Goal: Register for event/course

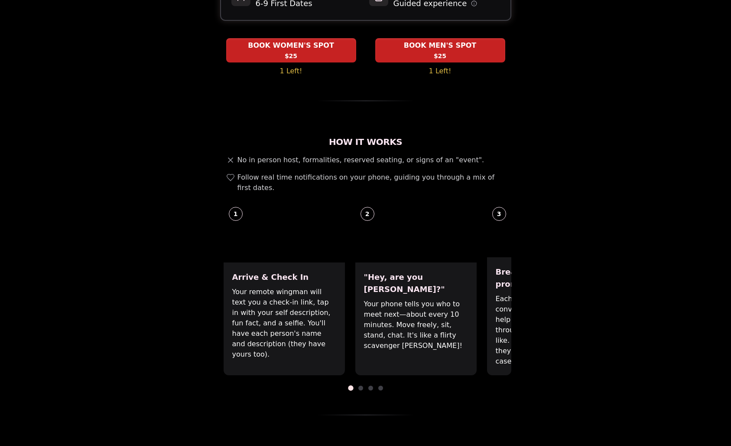
scroll to position [203, 0]
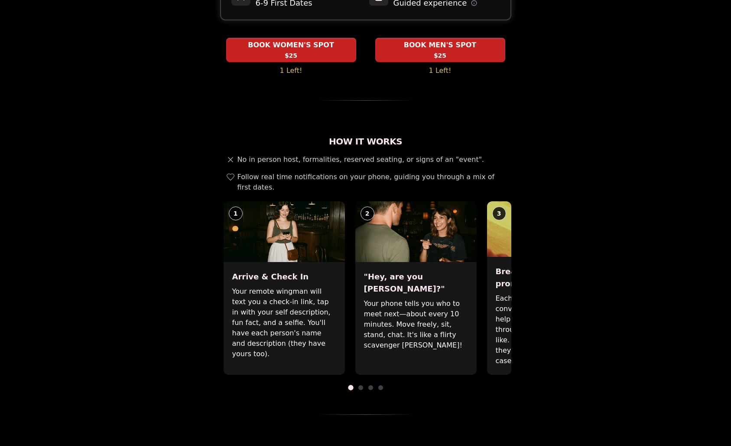
click at [361, 359] on div "How It Works No in person host, formalities, reserved seating, or signs of an "…" at bounding box center [365, 274] width 291 height 279
click at [360, 385] on span at bounding box center [360, 387] width 5 height 5
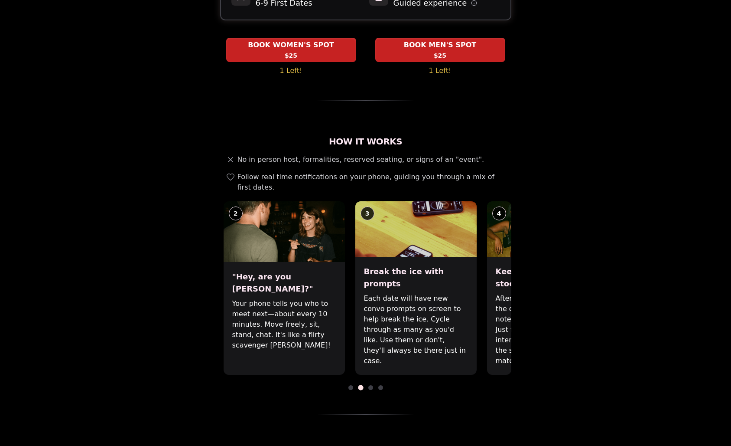
click at [369, 385] on span at bounding box center [370, 387] width 5 height 5
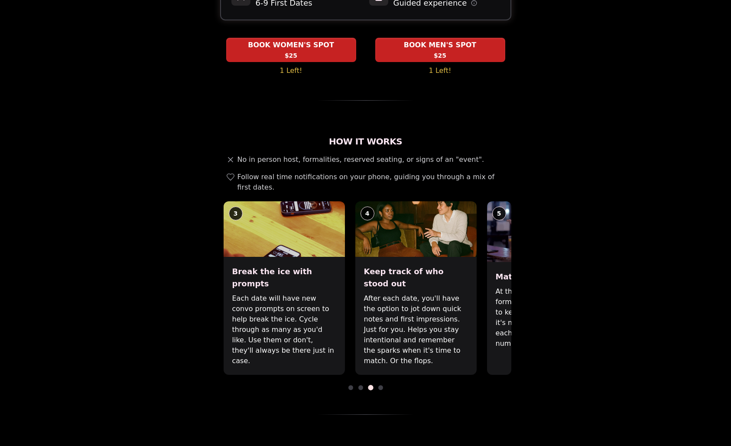
click at [383, 385] on span at bounding box center [380, 387] width 5 height 5
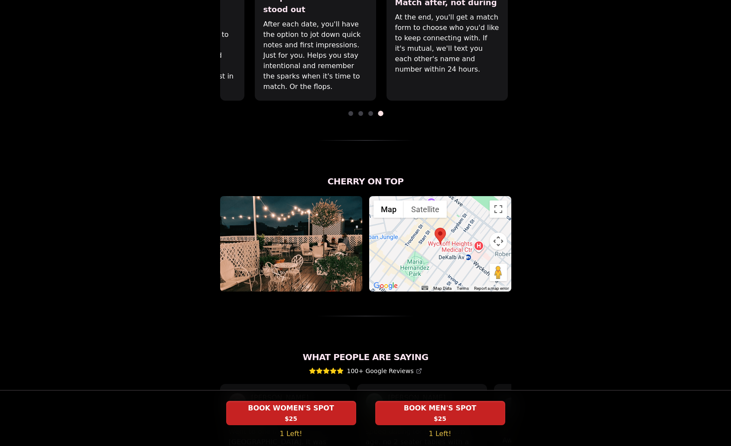
scroll to position [478, 0]
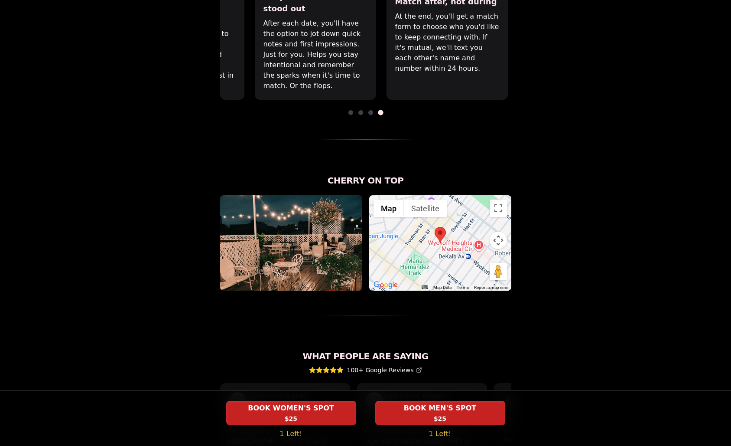
click at [413, 216] on div at bounding box center [440, 242] width 142 height 95
click at [446, 227] on img at bounding box center [440, 235] width 11 height 16
click at [435, 227] on area at bounding box center [435, 227] width 0 height 0
click at [495, 231] on button "Map camera controls" at bounding box center [498, 239] width 17 height 17
click at [478, 253] on button "Zoom out" at bounding box center [476, 261] width 17 height 17
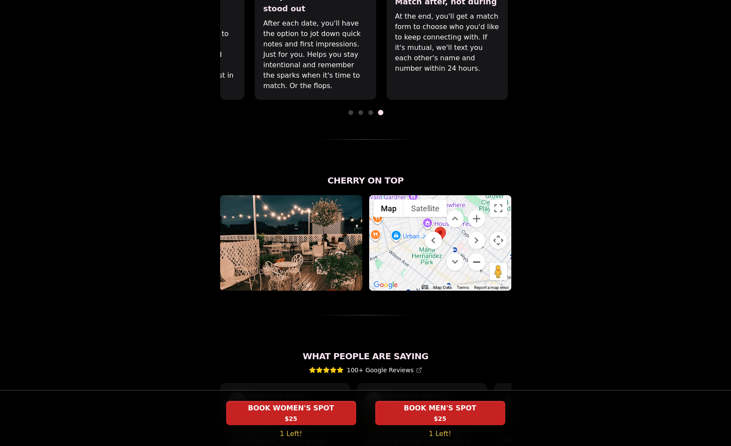
click at [478, 253] on button "Zoom out" at bounding box center [476, 261] width 17 height 17
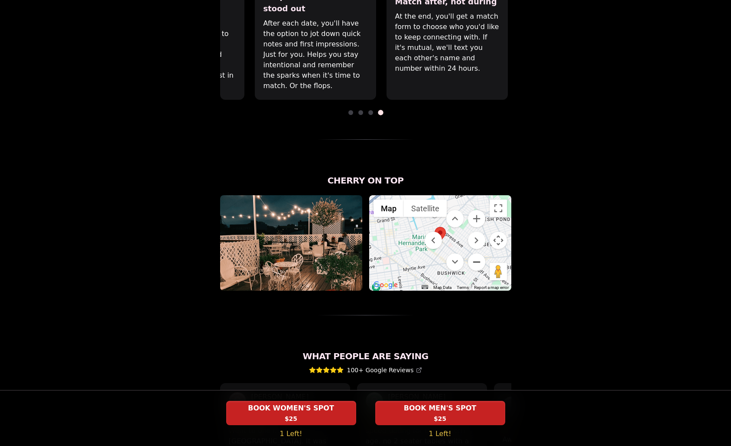
click at [478, 253] on button "Zoom out" at bounding box center [476, 261] width 17 height 17
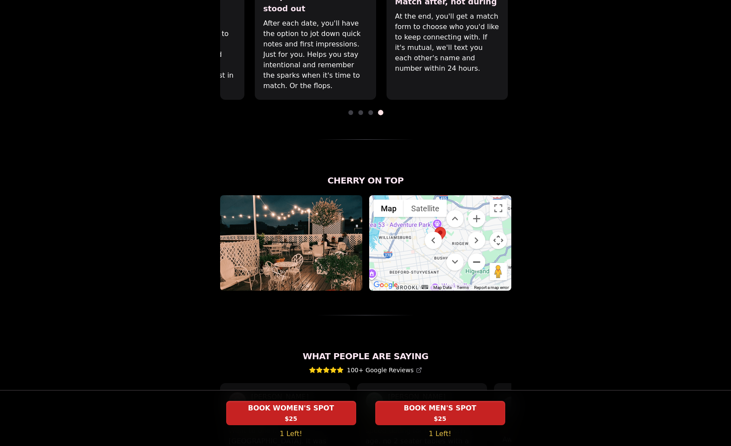
click at [478, 253] on button "Zoom out" at bounding box center [476, 261] width 17 height 17
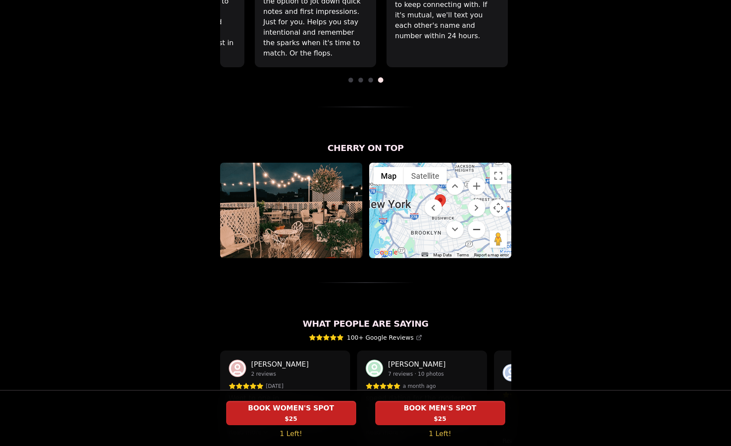
scroll to position [519, 0]
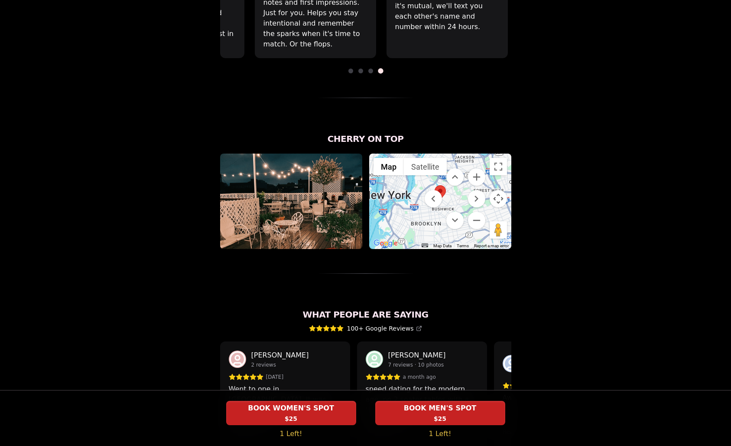
click at [307, 161] on img at bounding box center [291, 200] width 142 height 95
drag, startPoint x: 332, startPoint y: 107, endPoint x: 418, endPoint y: 109, distance: 86.3
click at [418, 133] on h2 "Cherry on Top" at bounding box center [365, 139] width 291 height 12
copy h2 "Cherry on Top"
